Goal: Navigation & Orientation: Find specific page/section

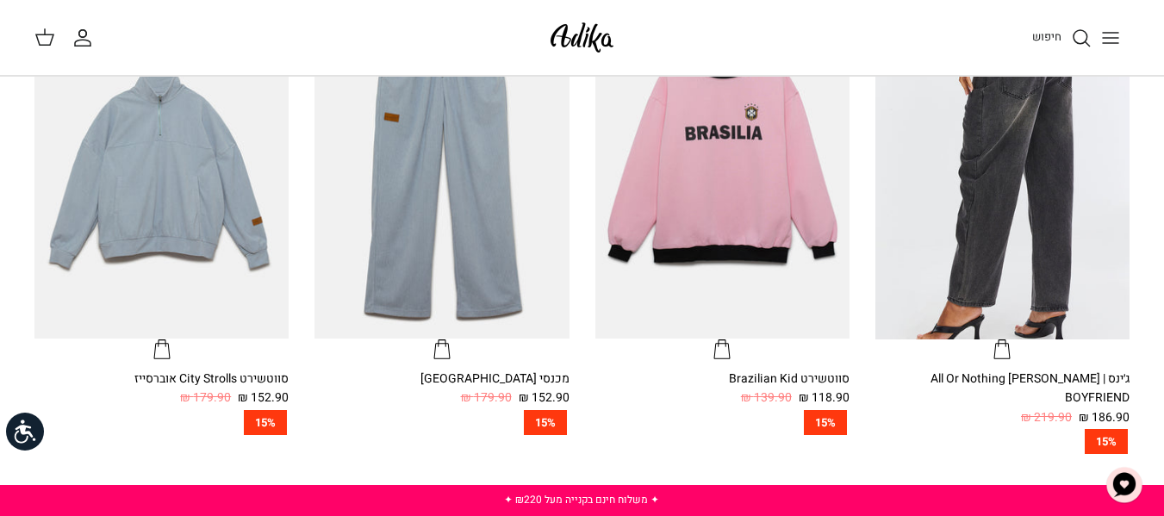
scroll to position [578, 0]
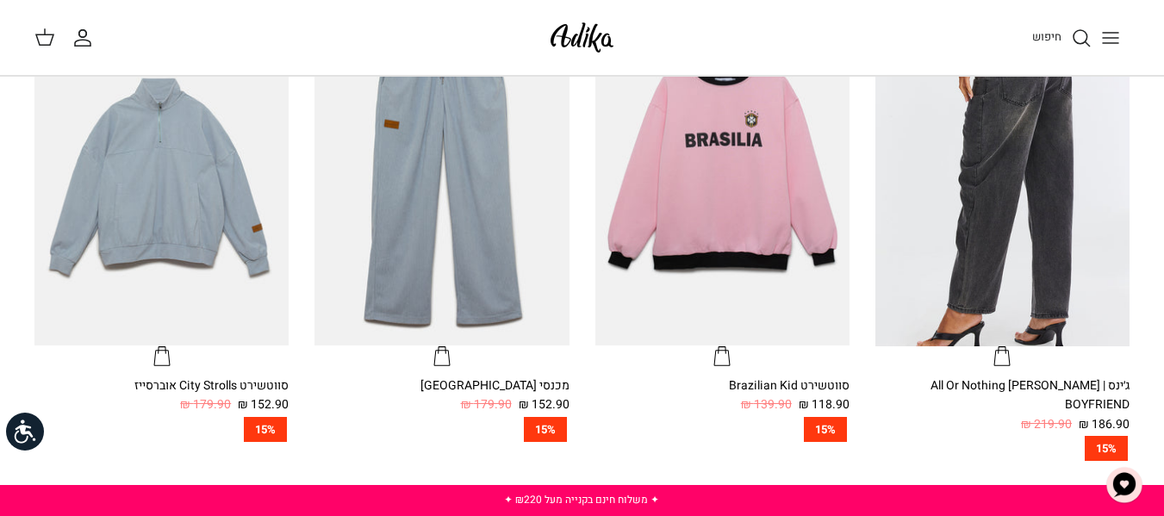
click at [1070, 47] on link "חיפוש" at bounding box center [1061, 38] width 59 height 21
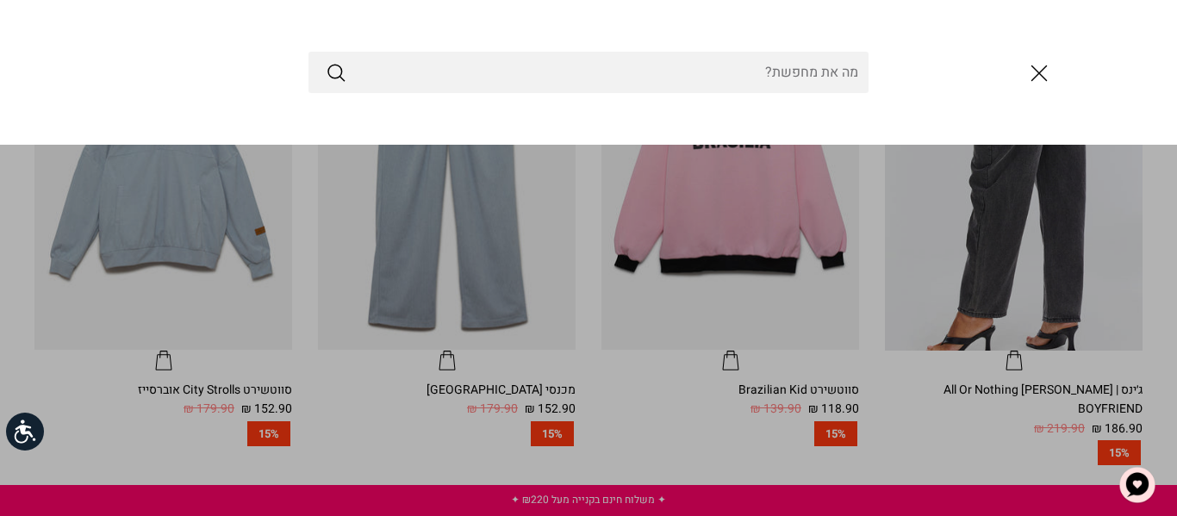
click at [1035, 67] on icon "סגור" at bounding box center [1038, 73] width 29 height 29
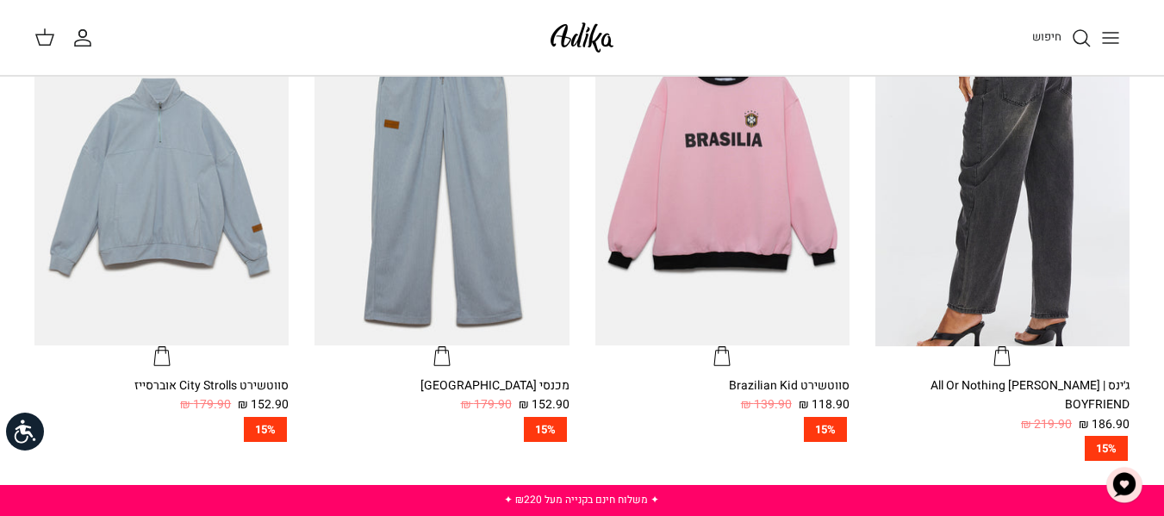
click at [1107, 40] on icon "Toggle menu" at bounding box center [1110, 38] width 21 height 21
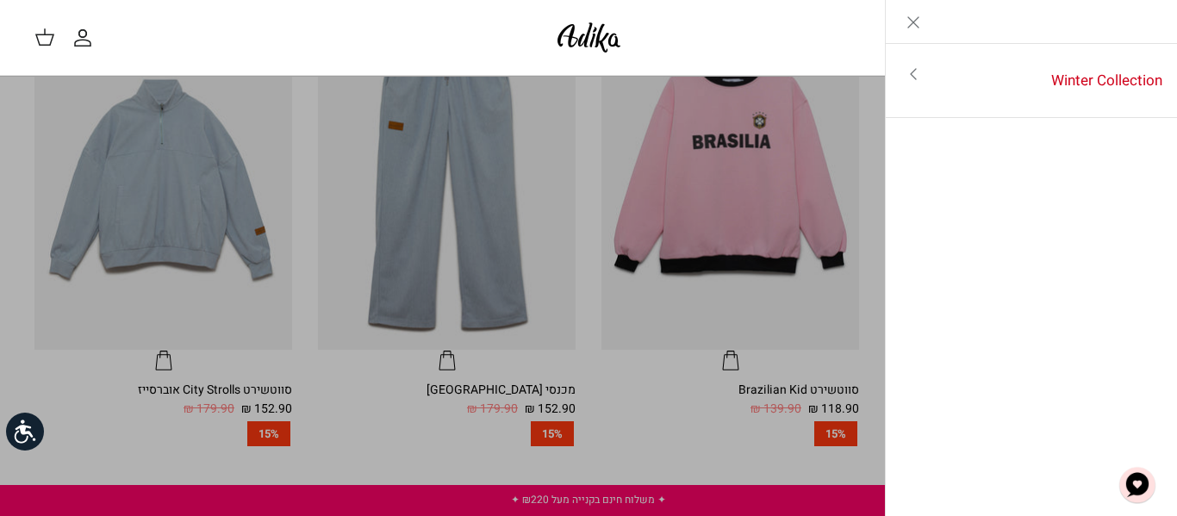
click at [841, 424] on link "Toggle menu" at bounding box center [588, 258] width 1177 height 516
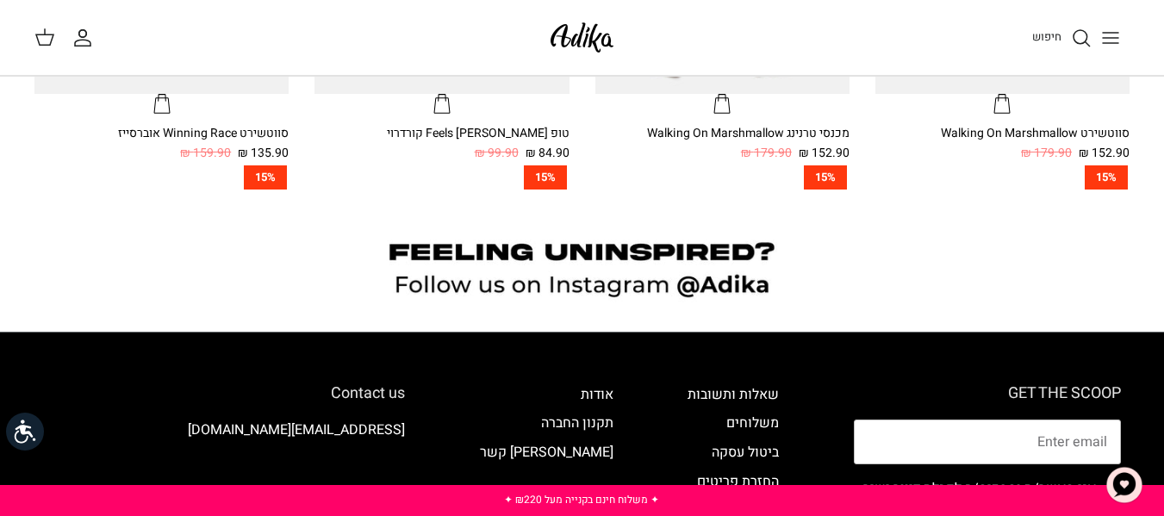
scroll to position [1336, 0]
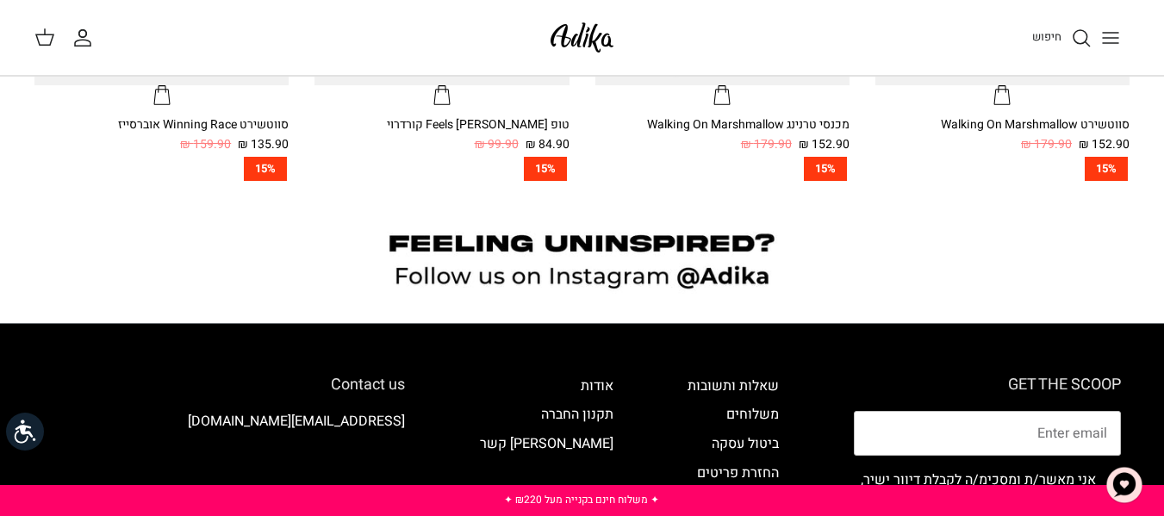
click at [1117, 36] on icon "Toggle menu" at bounding box center [1110, 38] width 21 height 21
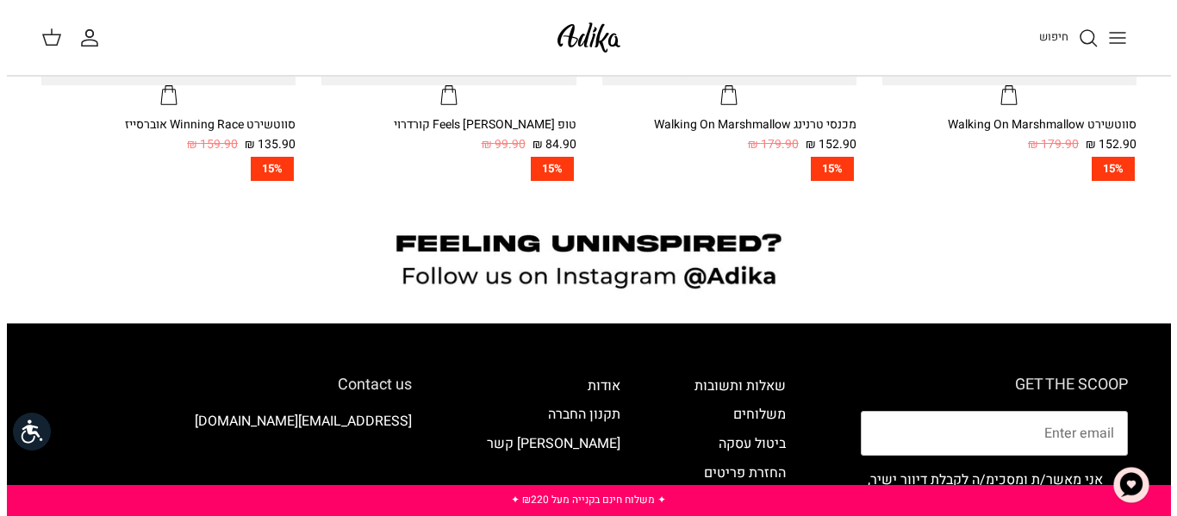
scroll to position [1341, 0]
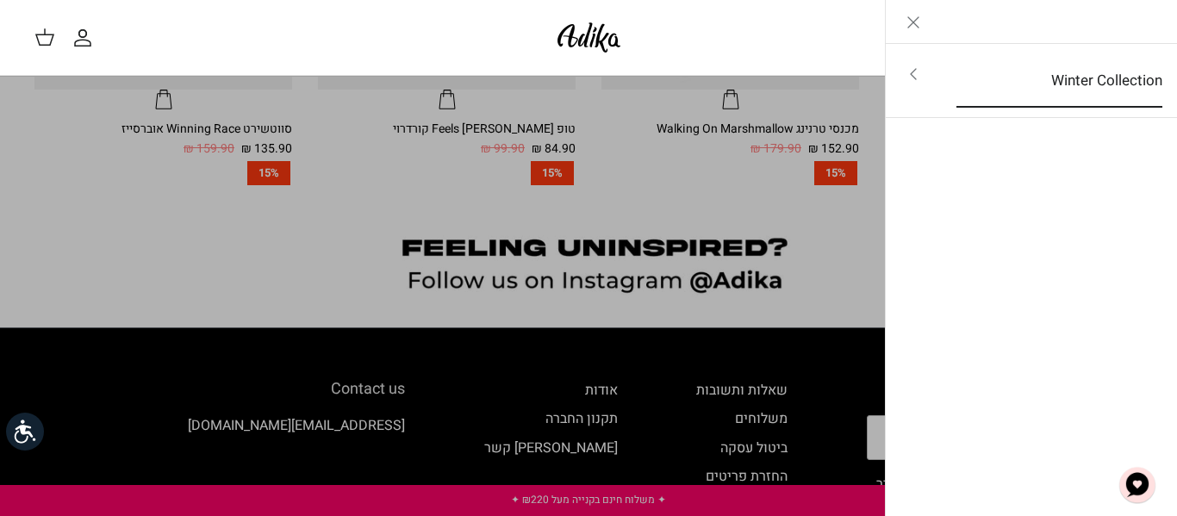
click at [1101, 84] on link "Winter Collection" at bounding box center [1059, 80] width 237 height 53
click at [1121, 77] on link "לכל הפריטים" at bounding box center [1031, 75] width 275 height 43
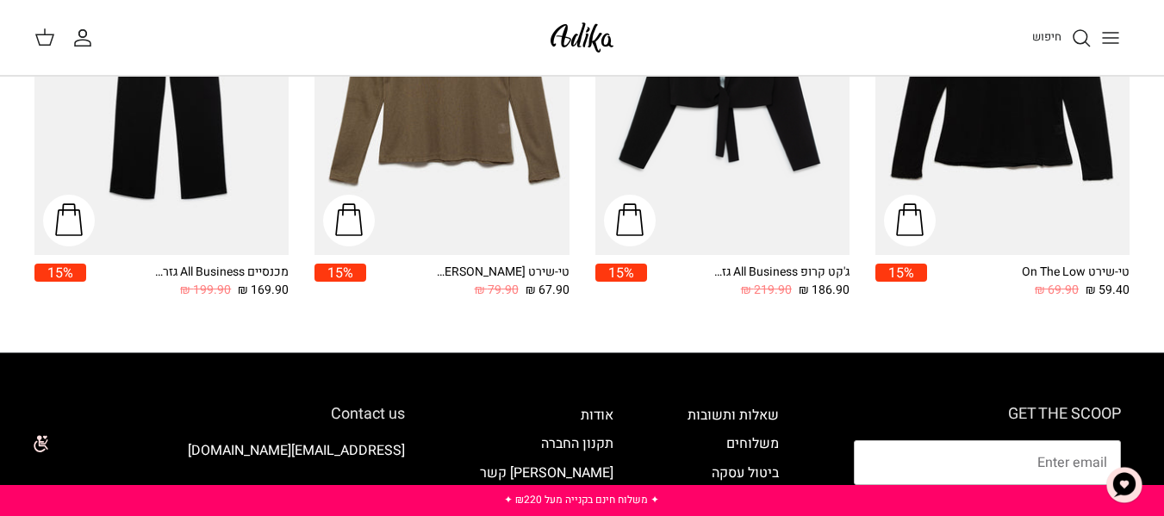
scroll to position [2071, 0]
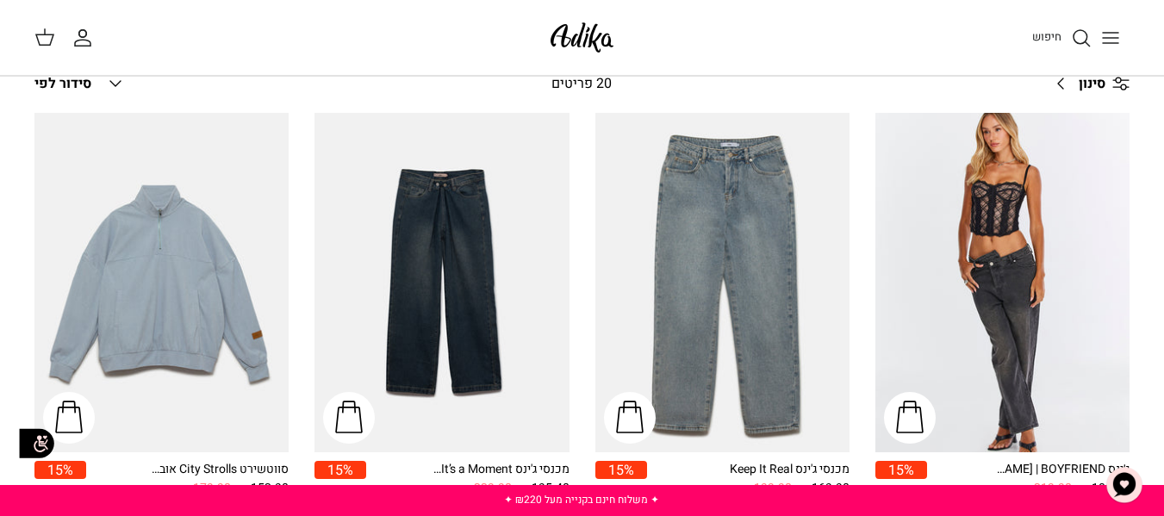
scroll to position [258, 0]
